Goal: Find specific page/section: Find specific page/section

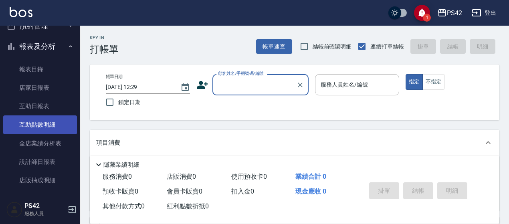
scroll to position [200, 0]
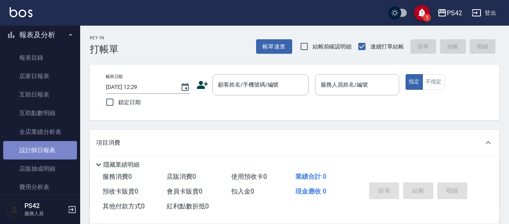
click at [46, 149] on link "設計師日報表" at bounding box center [40, 150] width 74 height 18
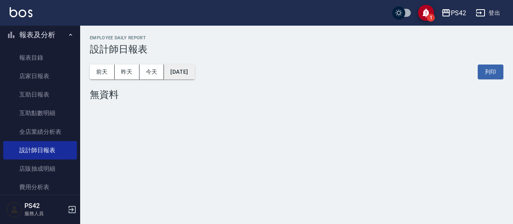
click at [183, 65] on button "[DATE]" at bounding box center [179, 72] width 30 height 15
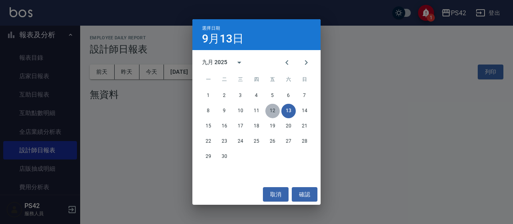
click at [267, 112] on button "12" at bounding box center [272, 111] width 14 height 14
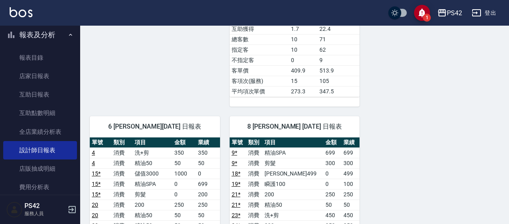
scroll to position [374, 0]
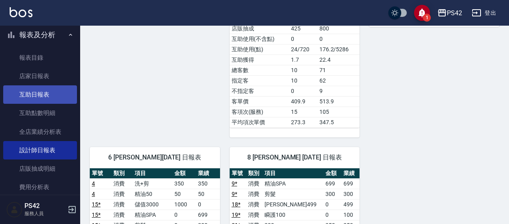
click at [45, 94] on link "互助日報表" at bounding box center [40, 94] width 74 height 18
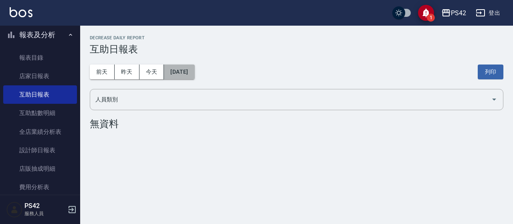
click at [194, 73] on button "[DATE]" at bounding box center [179, 72] width 30 height 15
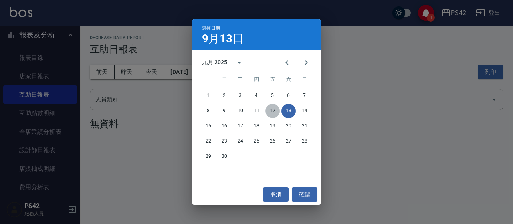
click at [270, 111] on button "12" at bounding box center [272, 111] width 14 height 14
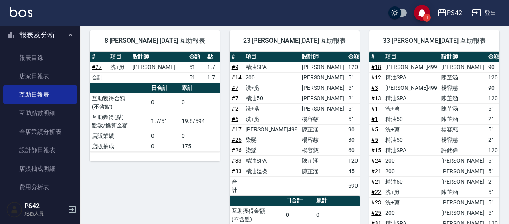
scroll to position [208, 0]
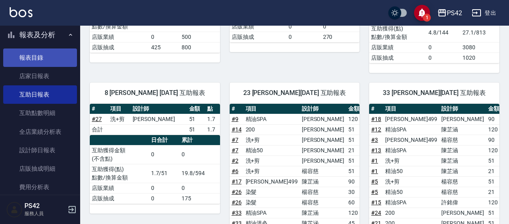
click at [34, 62] on link "報表目錄" at bounding box center [40, 57] width 74 height 18
